Goal: Task Accomplishment & Management: Complete application form

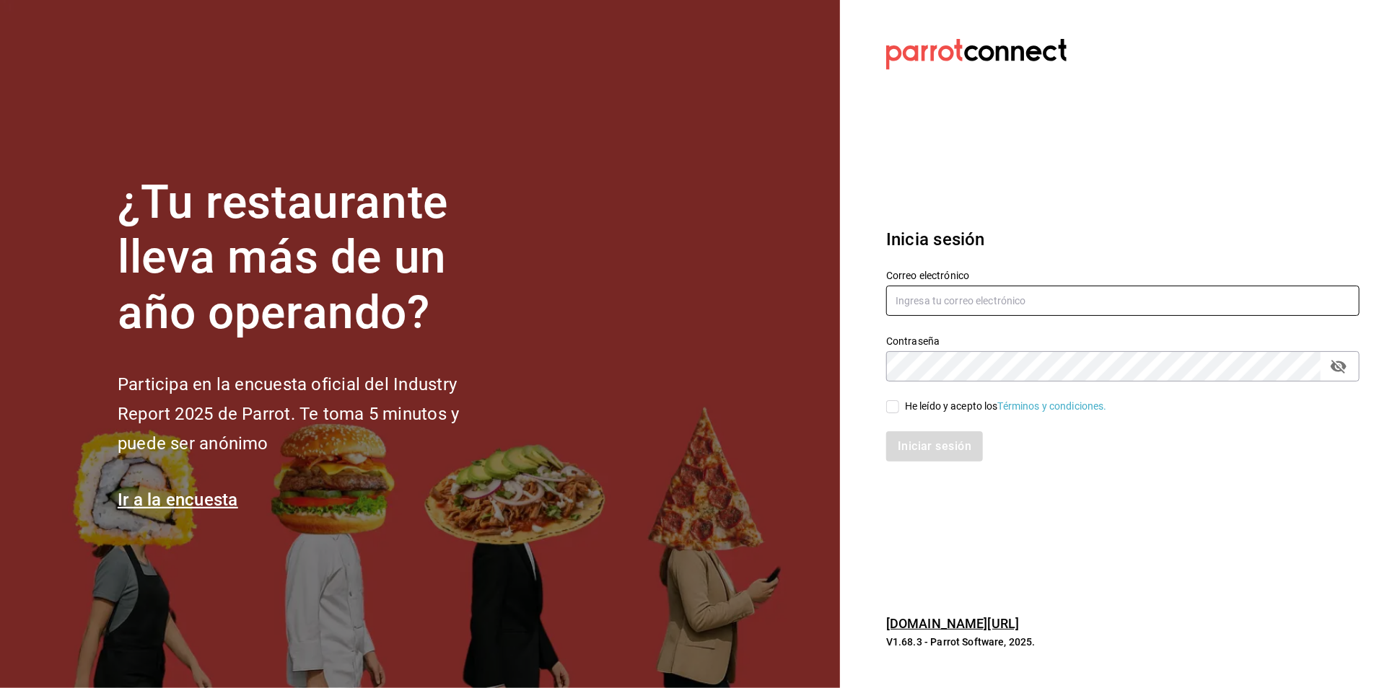
click at [903, 300] on input "text" at bounding box center [1122, 301] width 473 height 30
type input "A"
type input "[EMAIL_ADDRESS][DOMAIN_NAME]"
click at [893, 403] on input "He leído y acepto los Términos y condiciones." at bounding box center [892, 407] width 13 height 13
checkbox input "true"
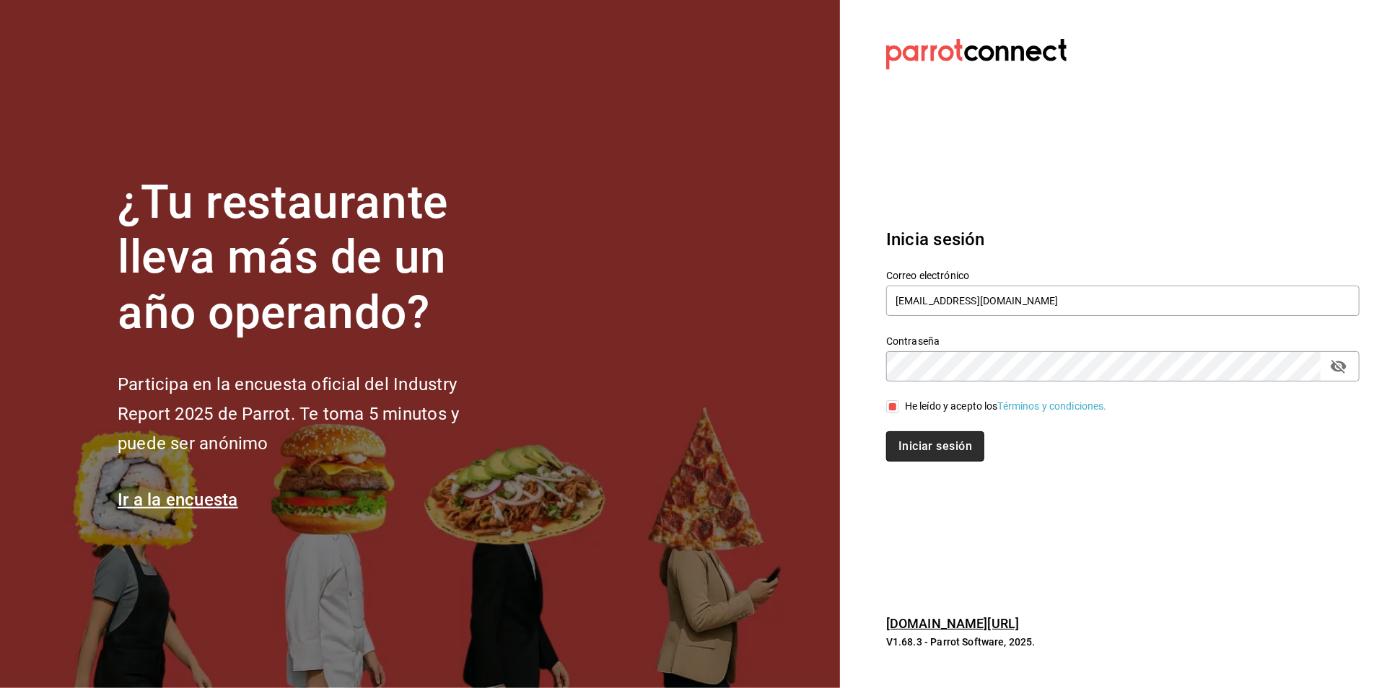
click at [941, 452] on button "Iniciar sesión" at bounding box center [935, 447] width 98 height 30
